Goal: Task Accomplishment & Management: Manage account settings

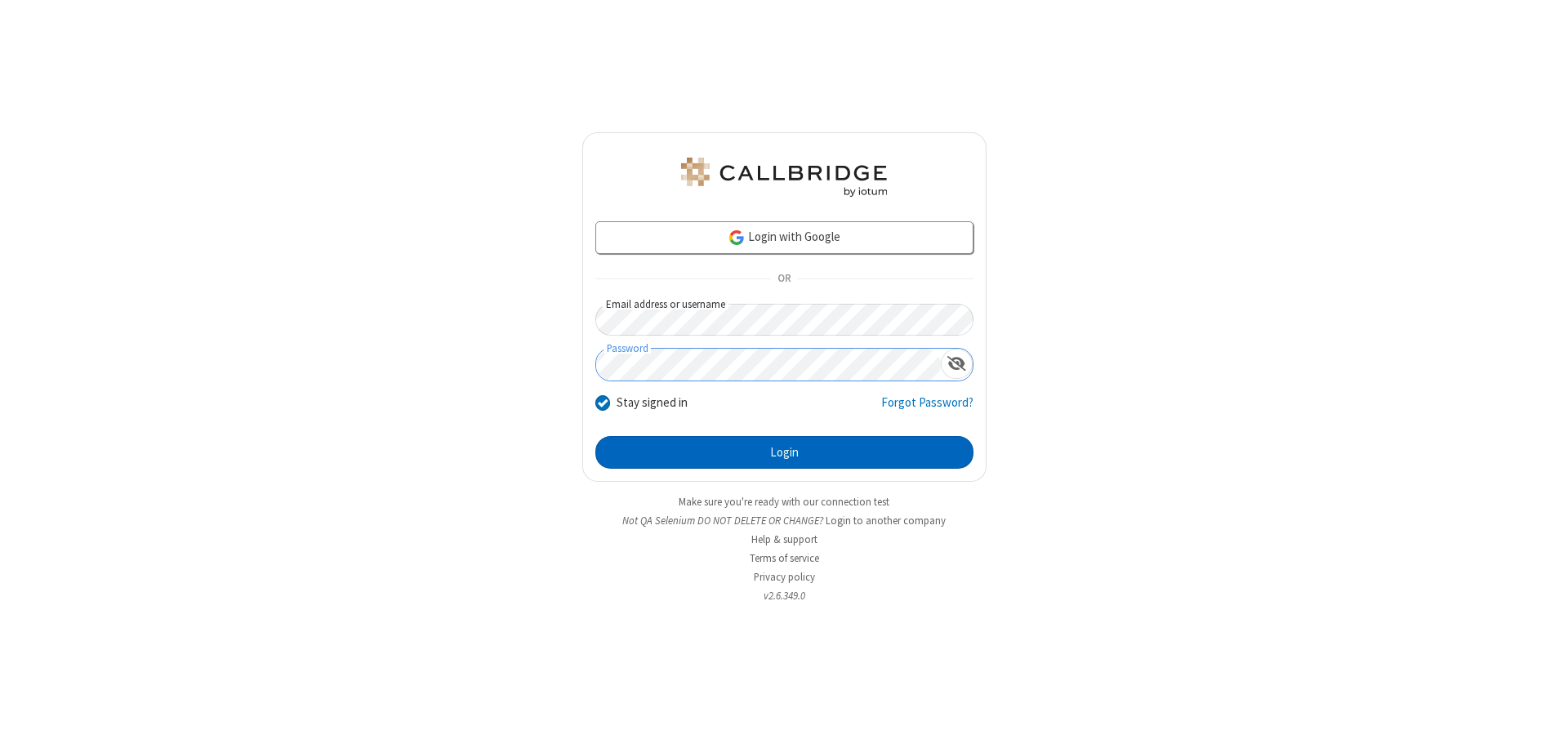
click at [784, 453] on button "Login" at bounding box center [784, 453] width 378 height 32
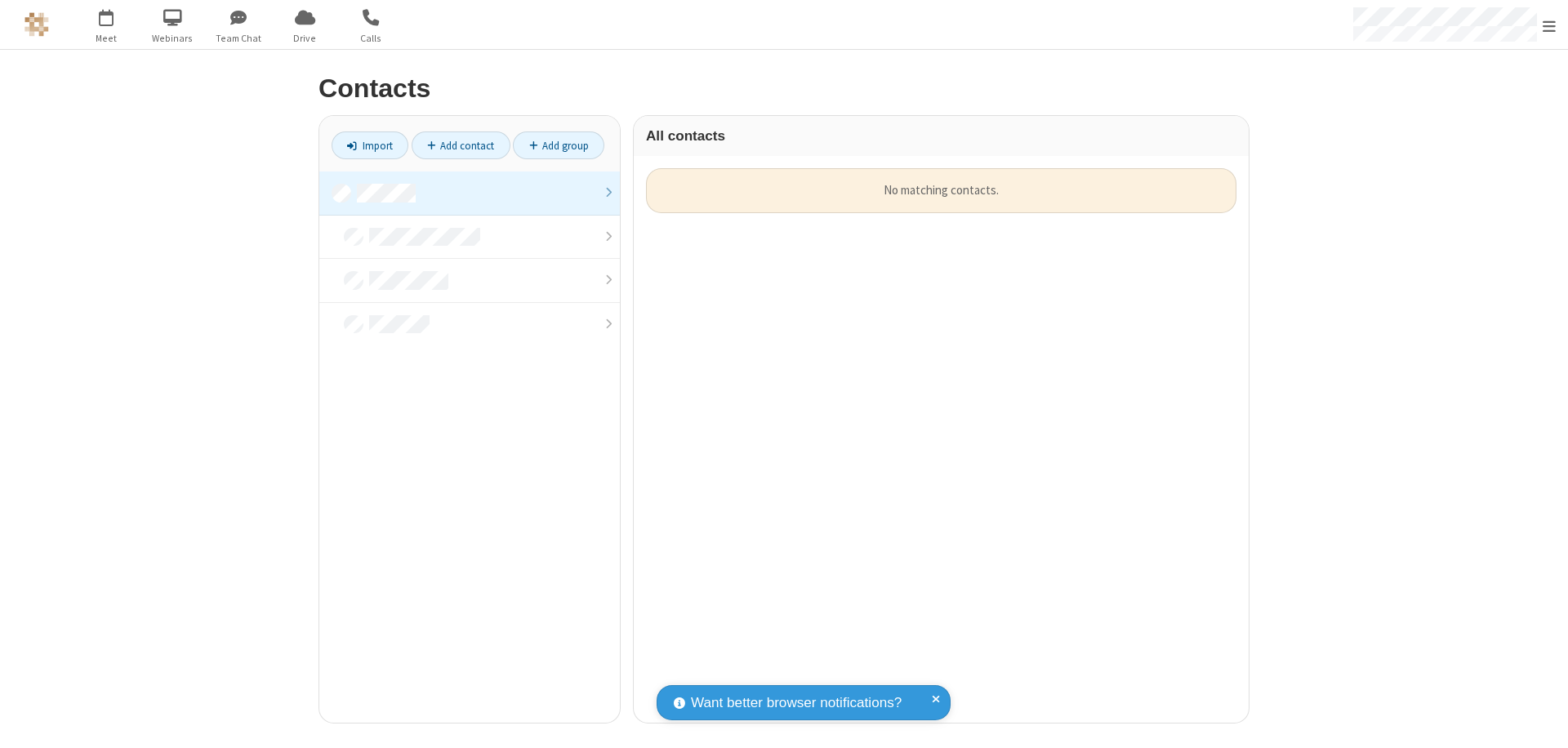
scroll to position [554, 603]
click at [469, 193] on link at bounding box center [469, 194] width 300 height 44
click at [460, 145] on link "Add contact" at bounding box center [461, 145] width 99 height 28
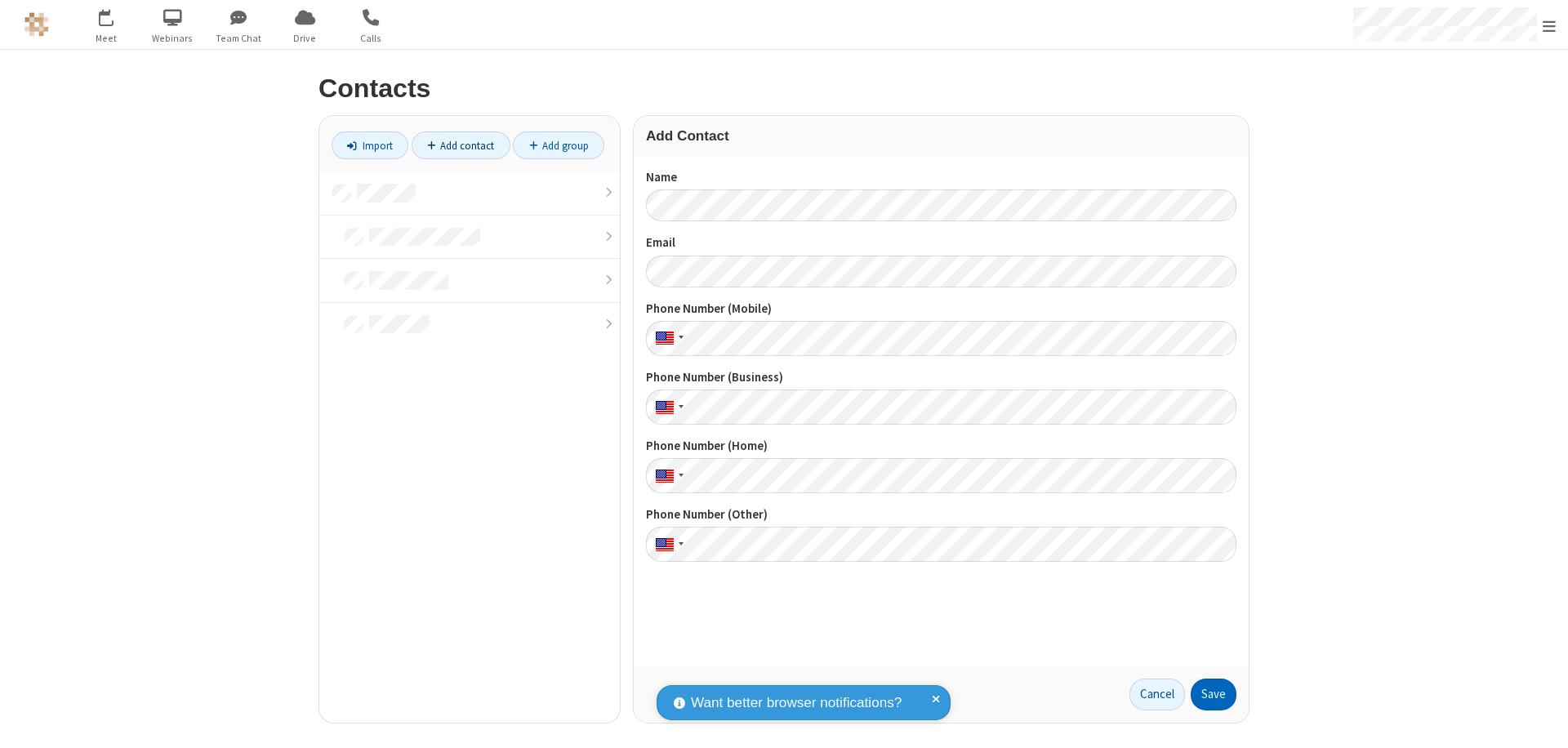
click at [1213, 694] on button "Save" at bounding box center [1214, 695] width 46 height 32
